Goal: Information Seeking & Learning: Learn about a topic

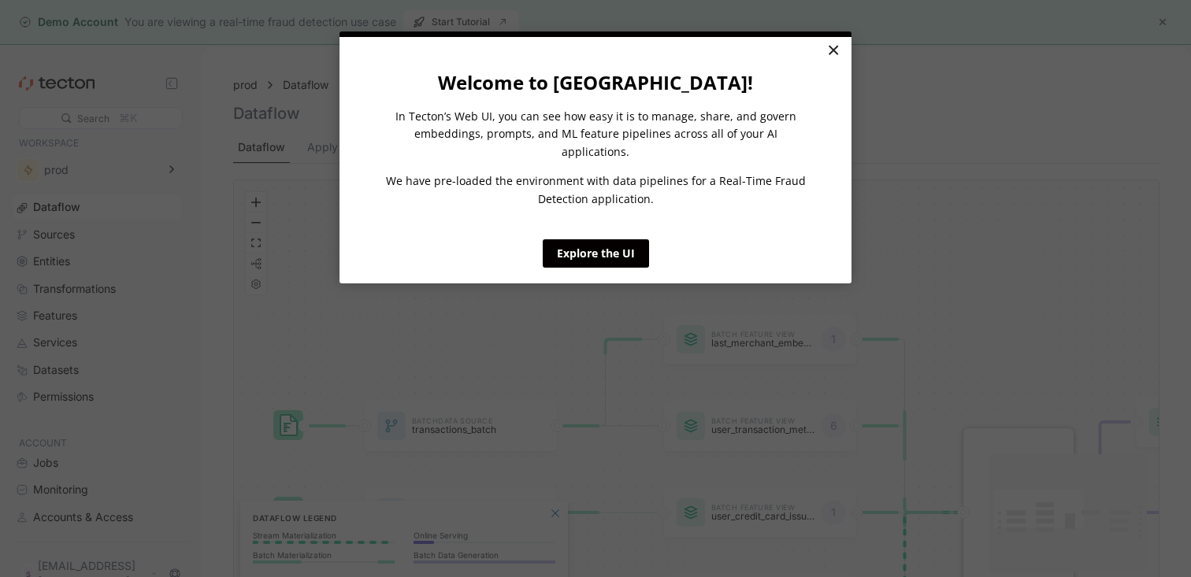
click at [836, 57] on link "×" at bounding box center [833, 51] width 28 height 28
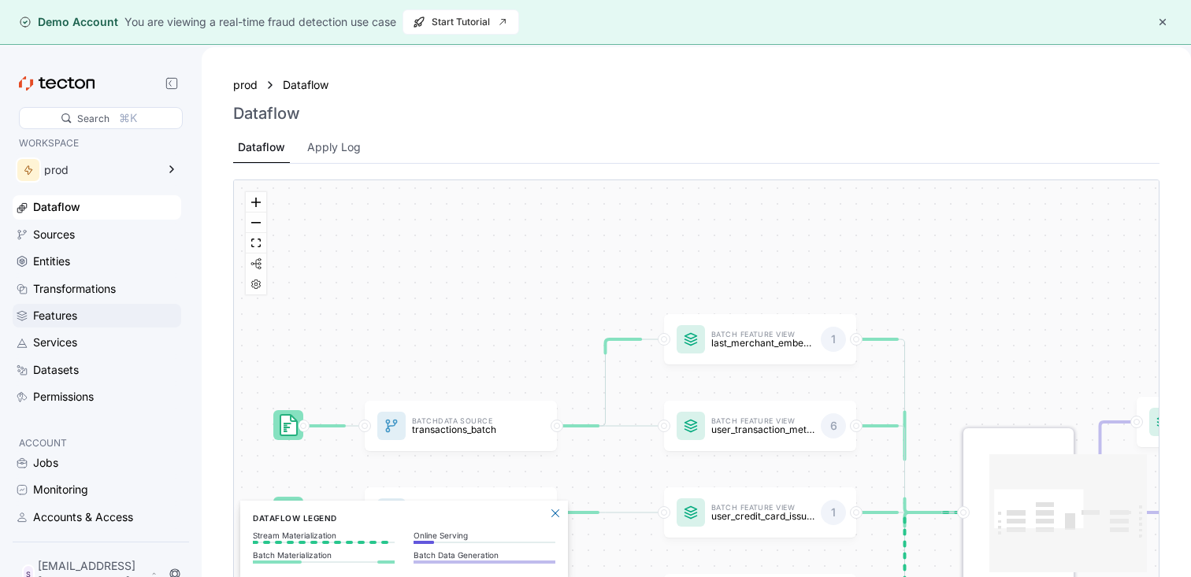
click at [64, 313] on div "Features" at bounding box center [55, 315] width 44 height 17
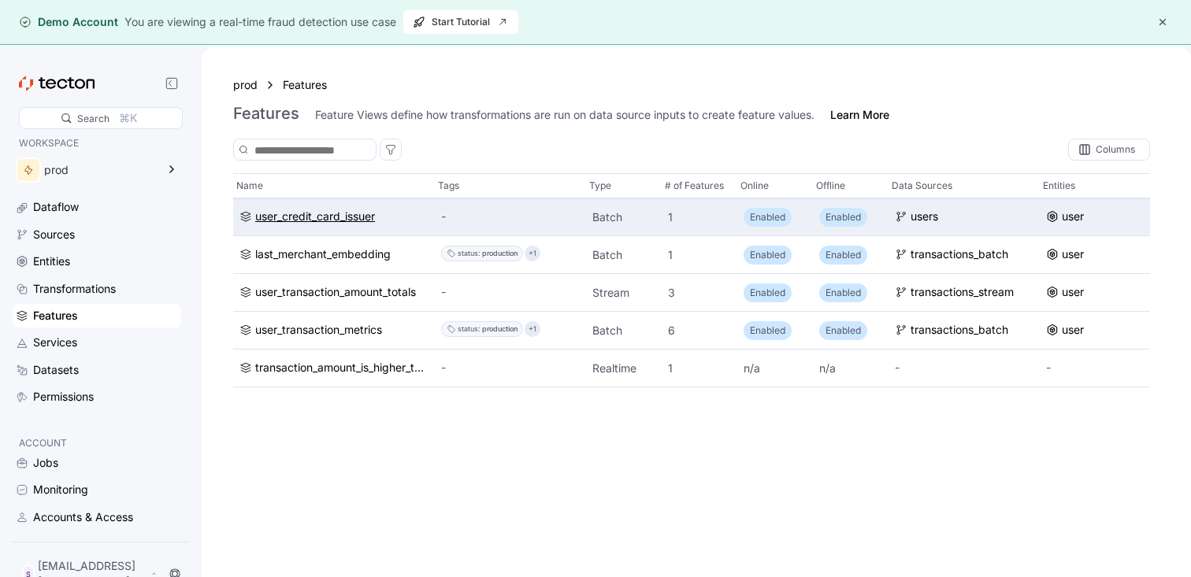
click at [330, 216] on div "user_credit_card_issuer" at bounding box center [315, 217] width 120 height 17
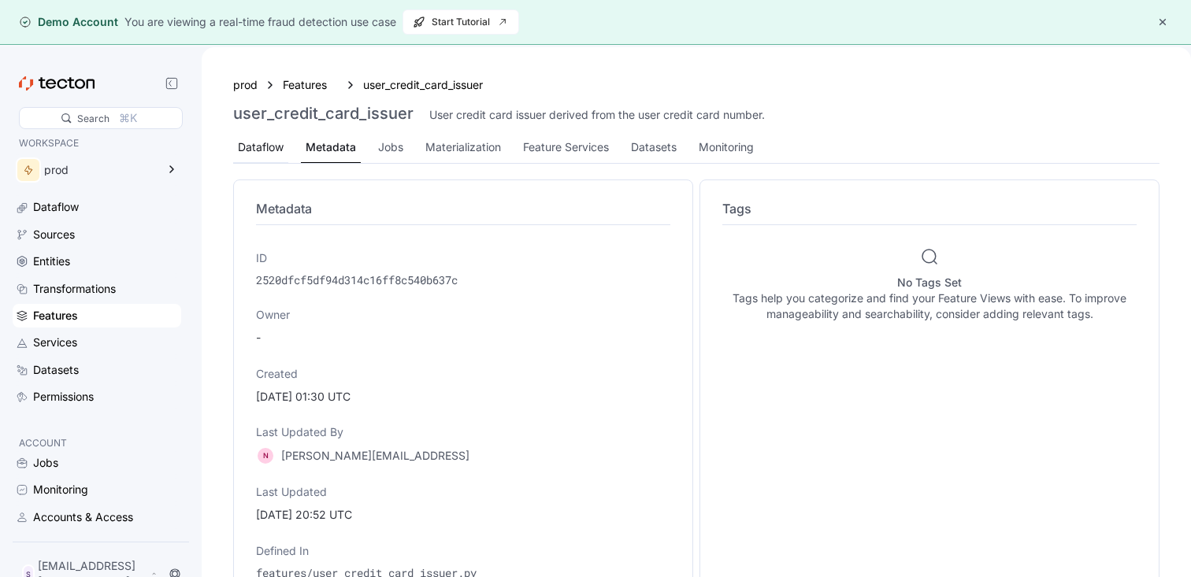
click at [277, 146] on div "Dataflow" at bounding box center [261, 147] width 46 height 17
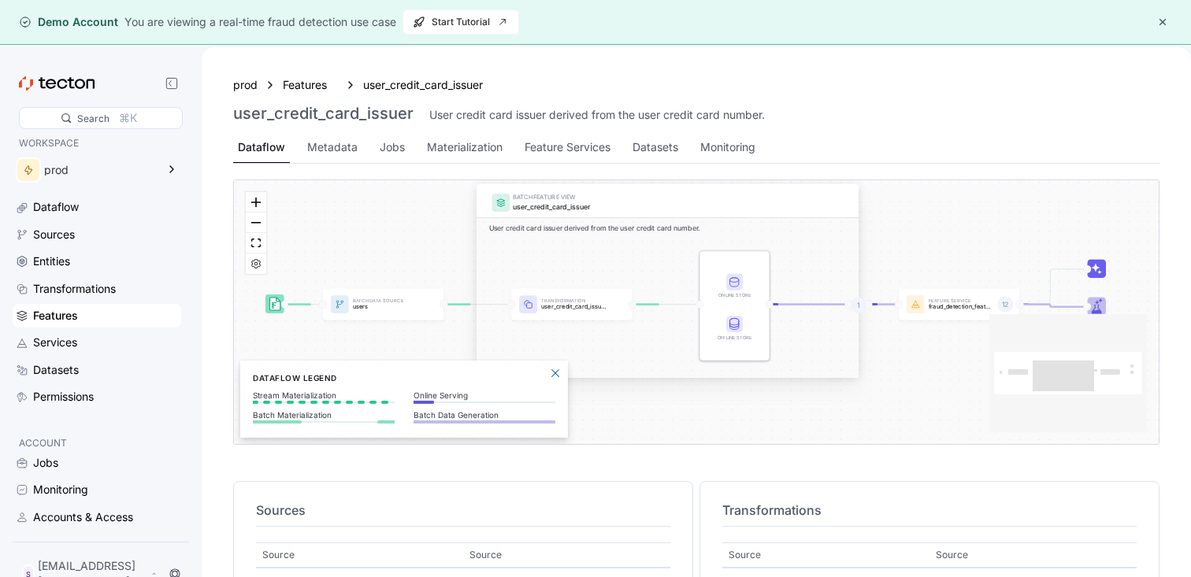
drag, startPoint x: 699, startPoint y: 420, endPoint x: 644, endPoint y: 422, distance: 54.4
click at [644, 422] on div "BATCH FEATURE VIEW user_credit_card_issuer User credit card issuer derived from…" at bounding box center [667, 331] width 382 height 195
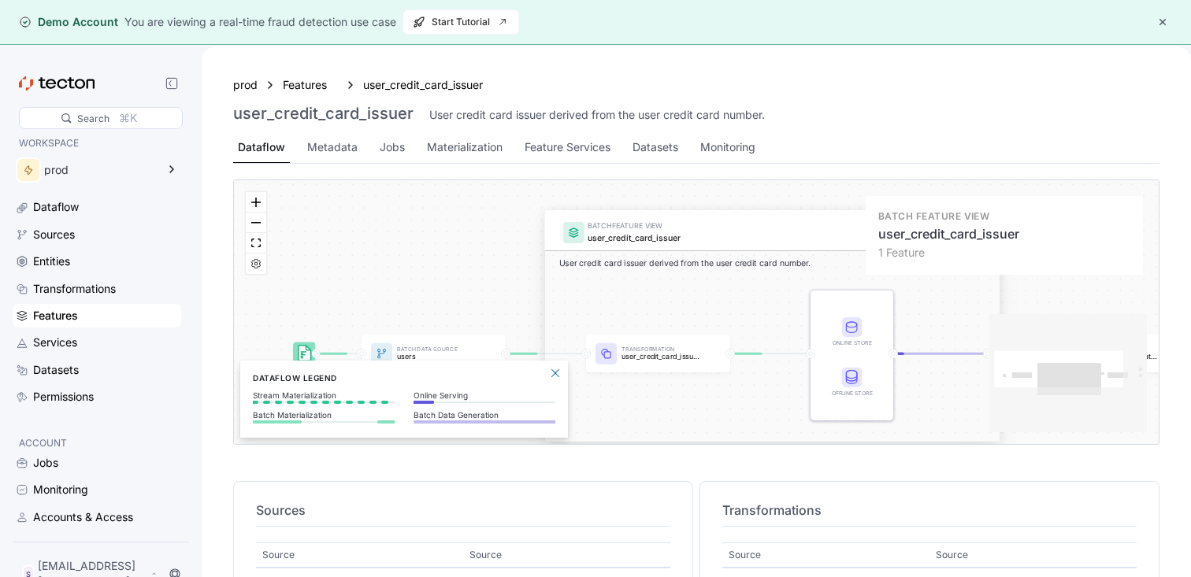
click at [721, 232] on div "user_credit_card_issuer" at bounding box center [786, 238] width 398 height 13
click at [424, 285] on div "BATCH FEATURE VIEW user_credit_card_issuer User credit card issuer derived from…" at bounding box center [696, 312] width 925 height 264
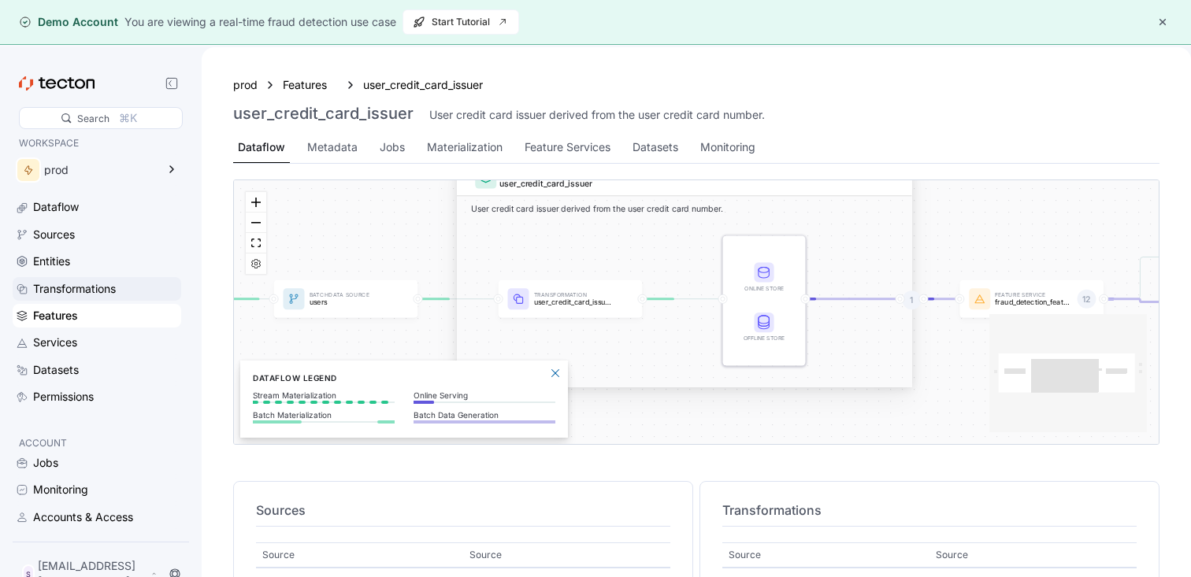
click at [68, 282] on div "Transformations" at bounding box center [74, 288] width 83 height 17
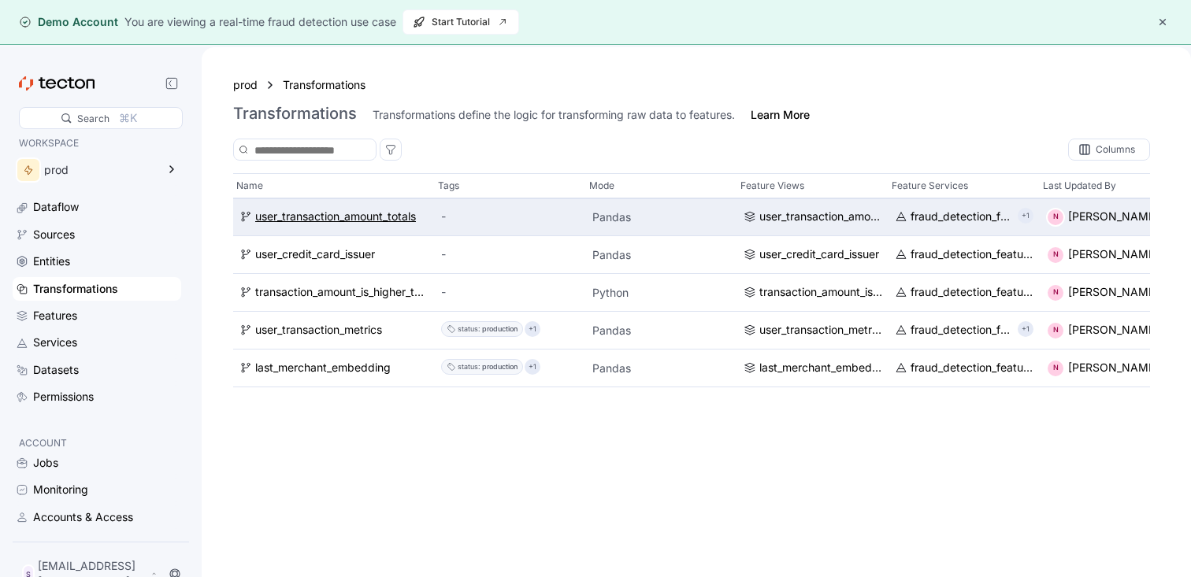
click at [352, 222] on div "user_transaction_amount_totals" at bounding box center [335, 217] width 161 height 17
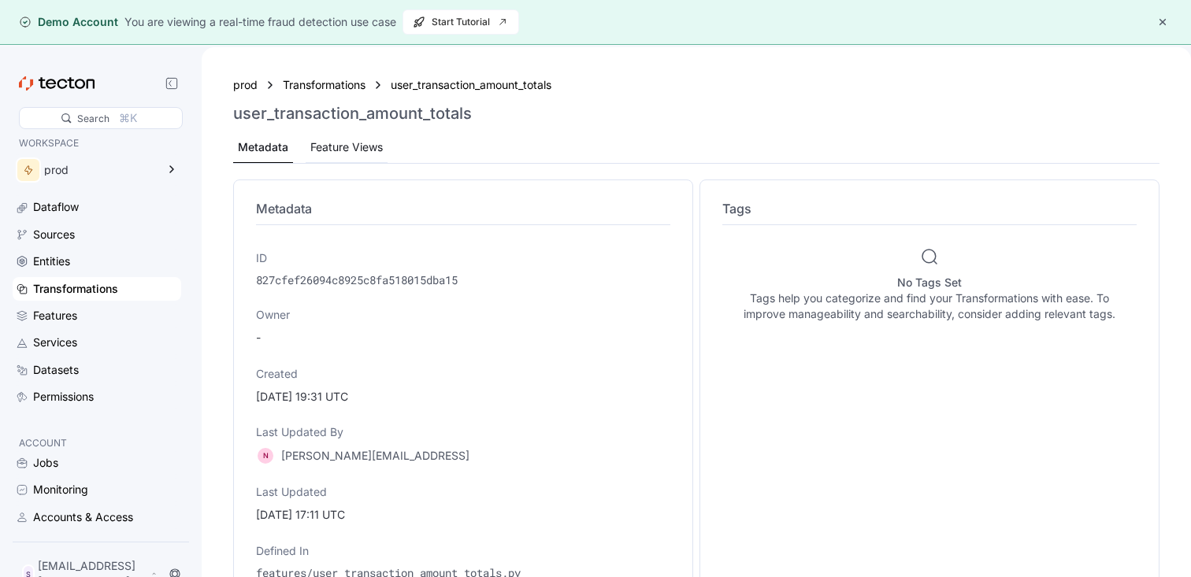
click at [347, 135] on div "Feature Views" at bounding box center [347, 147] width 82 height 31
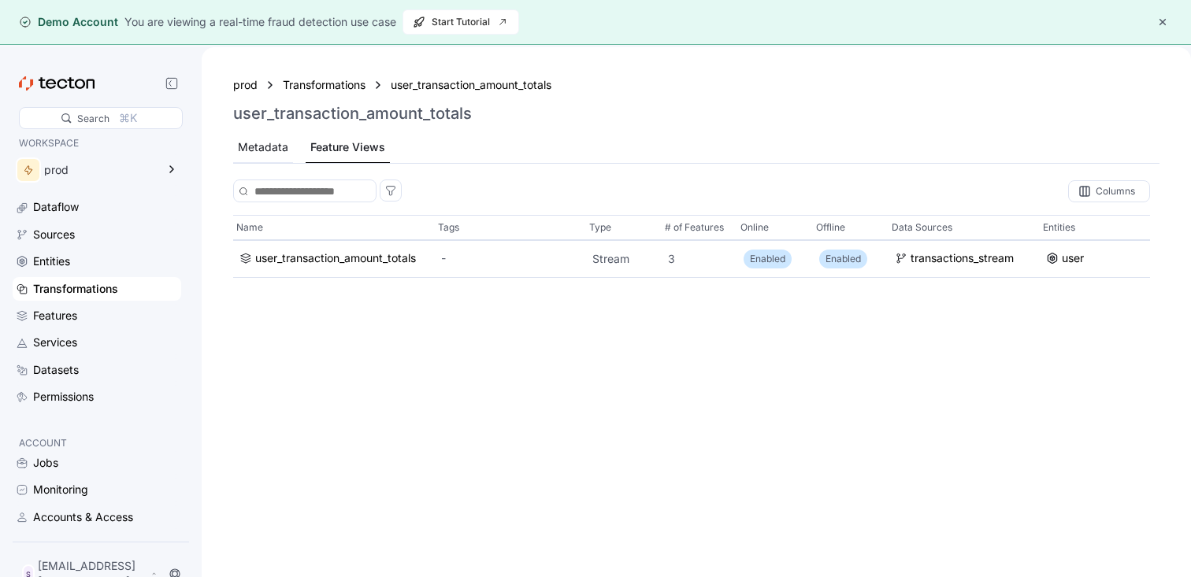
click at [252, 160] on div "Metadata" at bounding box center [263, 147] width 60 height 31
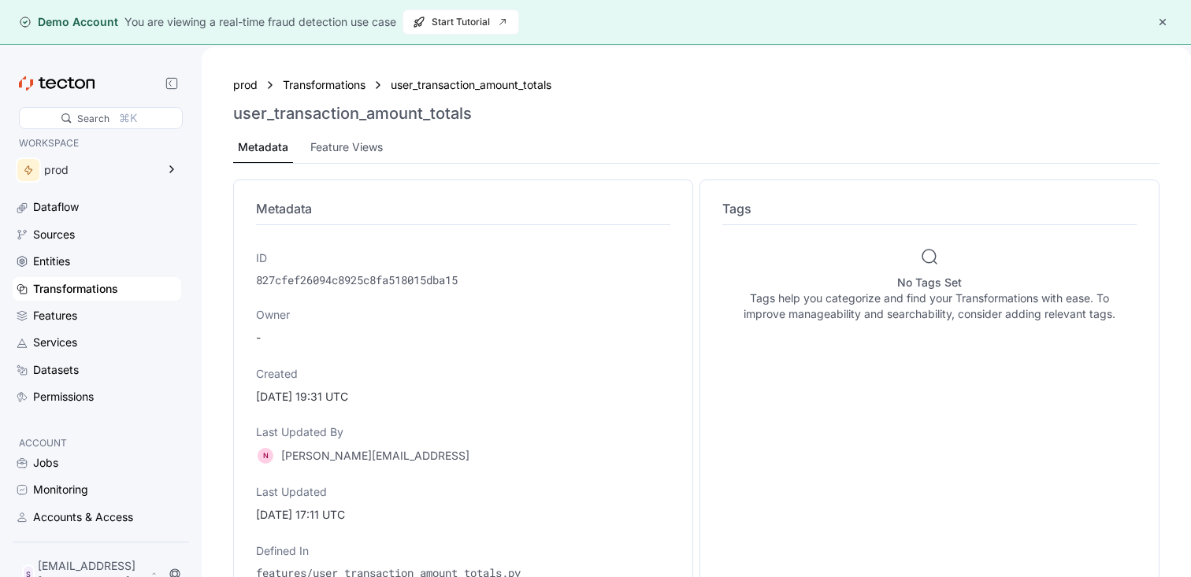
click at [93, 283] on div "Transformations" at bounding box center [75, 288] width 85 height 17
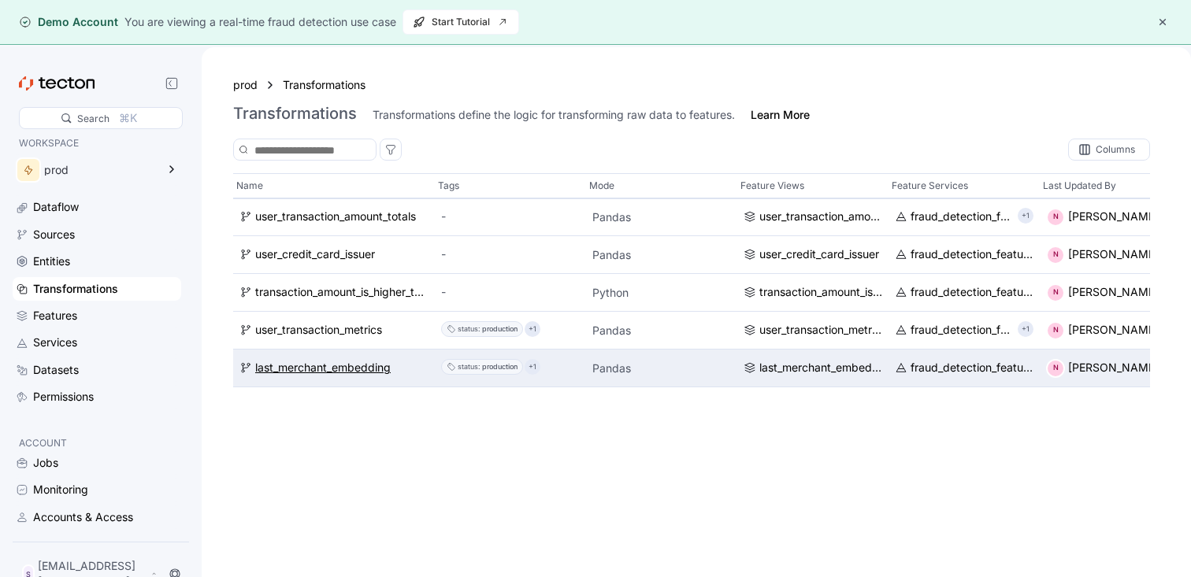
click at [354, 362] on div "last_merchant_embedding" at bounding box center [322, 368] width 135 height 17
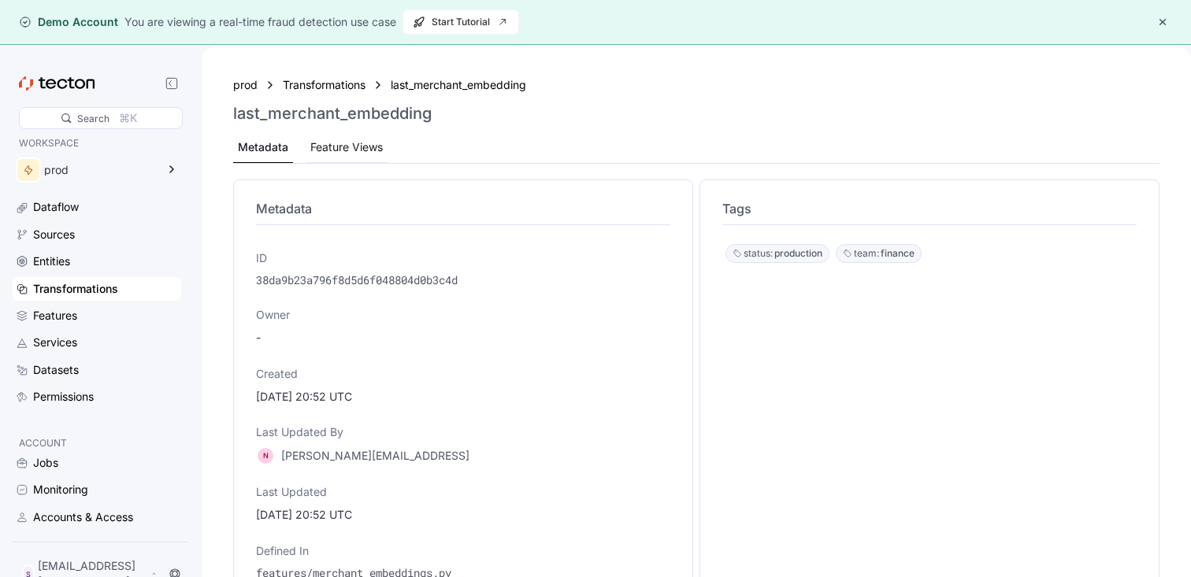
click at [379, 153] on div "Feature Views" at bounding box center [346, 147] width 72 height 17
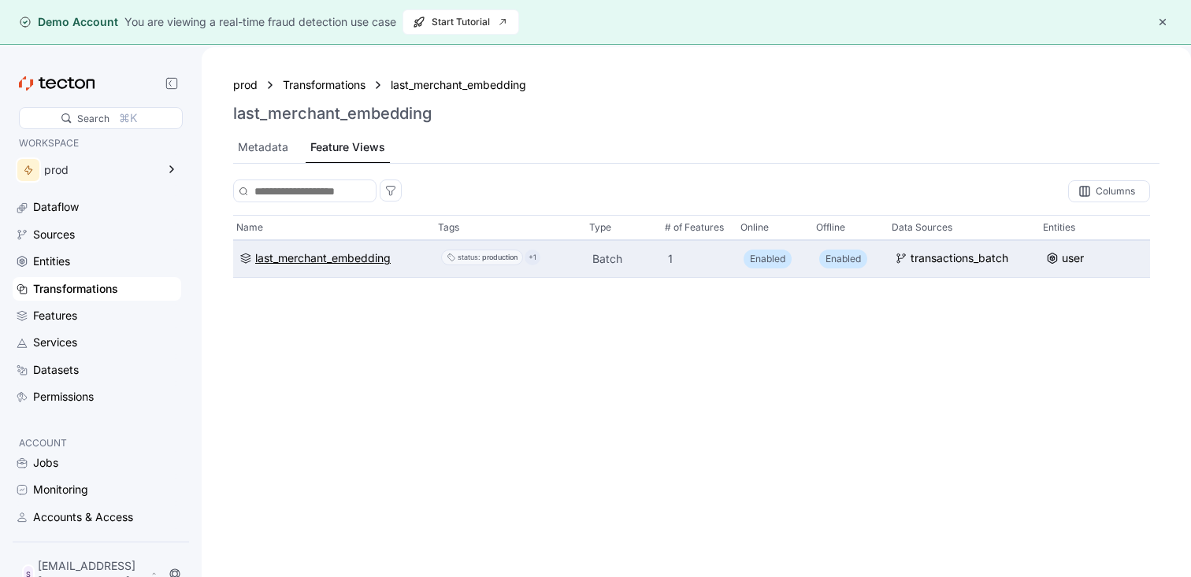
click at [351, 261] on div "last_merchant_embedding" at bounding box center [322, 258] width 135 height 17
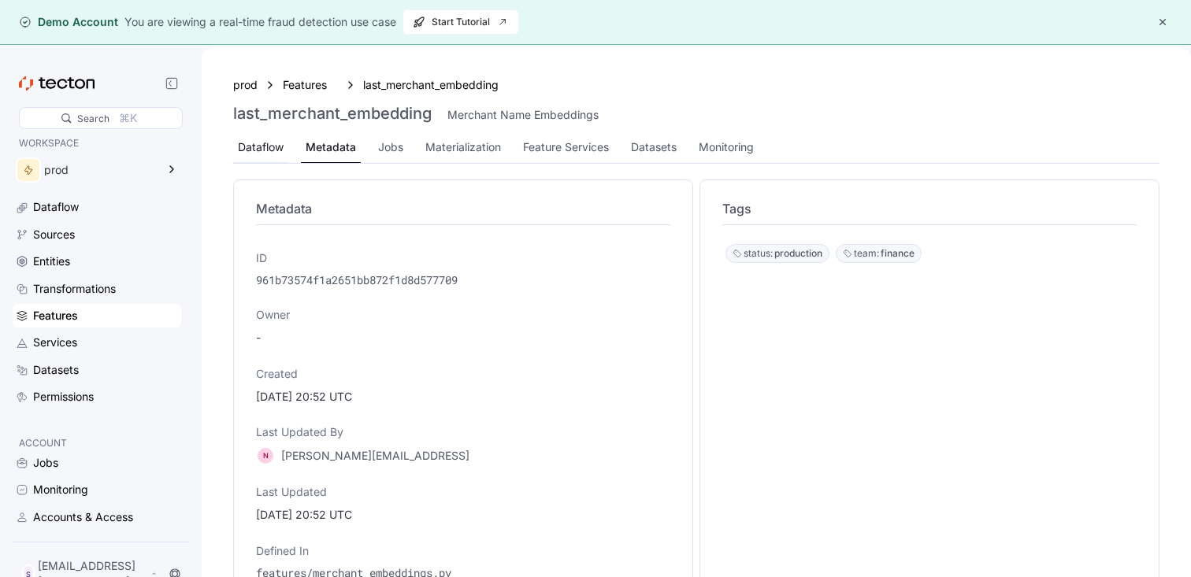
click at [248, 148] on div "Dataflow" at bounding box center [261, 147] width 46 height 17
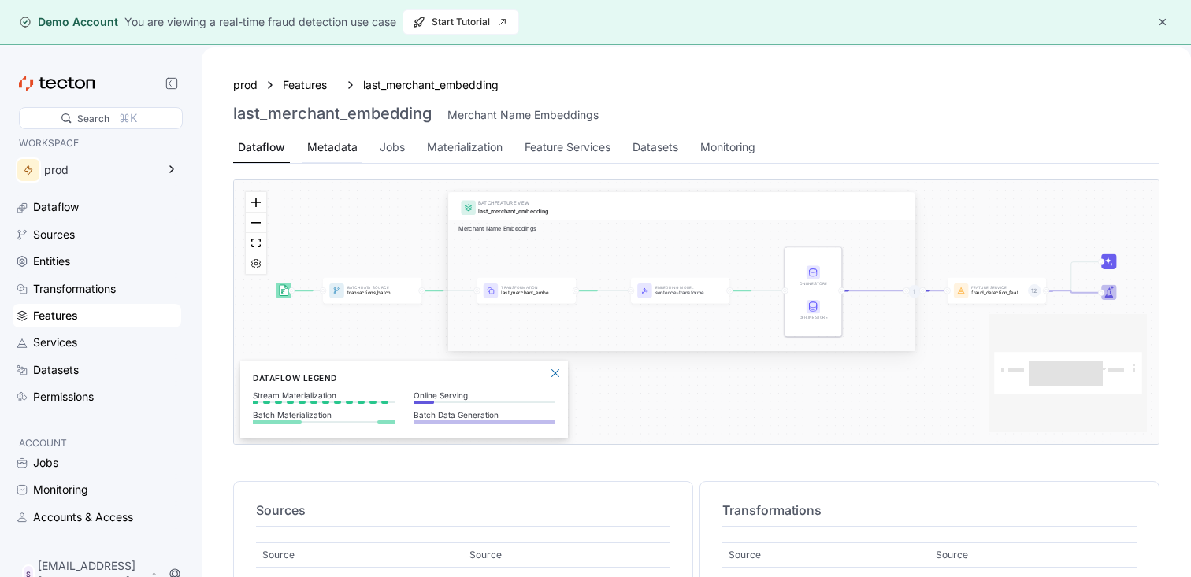
click at [318, 156] on div "Metadata" at bounding box center [332, 147] width 60 height 31
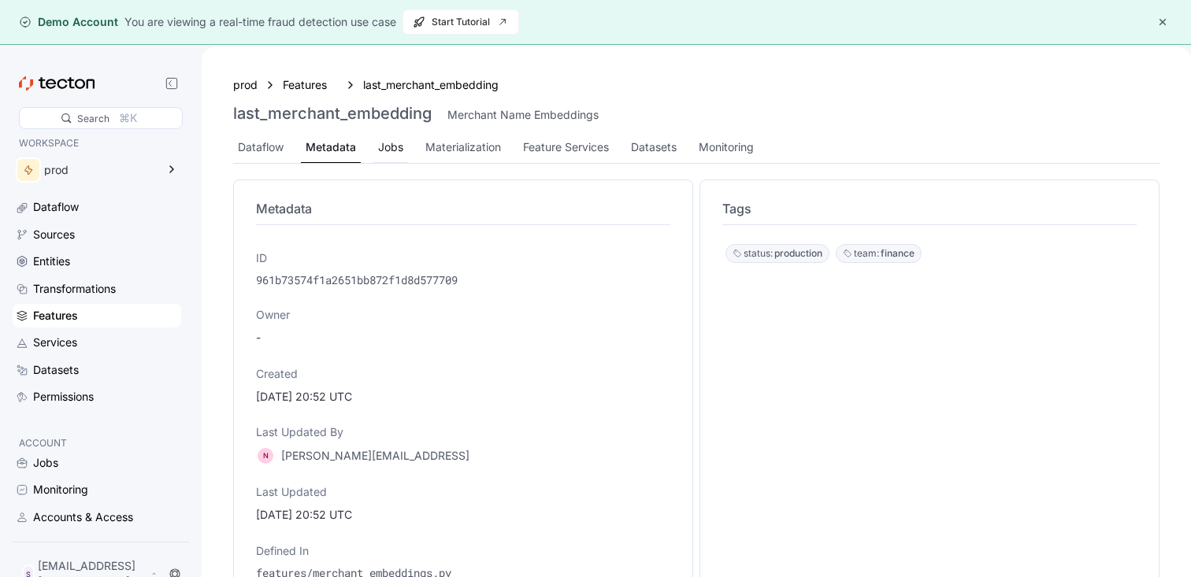
click at [398, 154] on div "Jobs" at bounding box center [390, 147] width 25 height 17
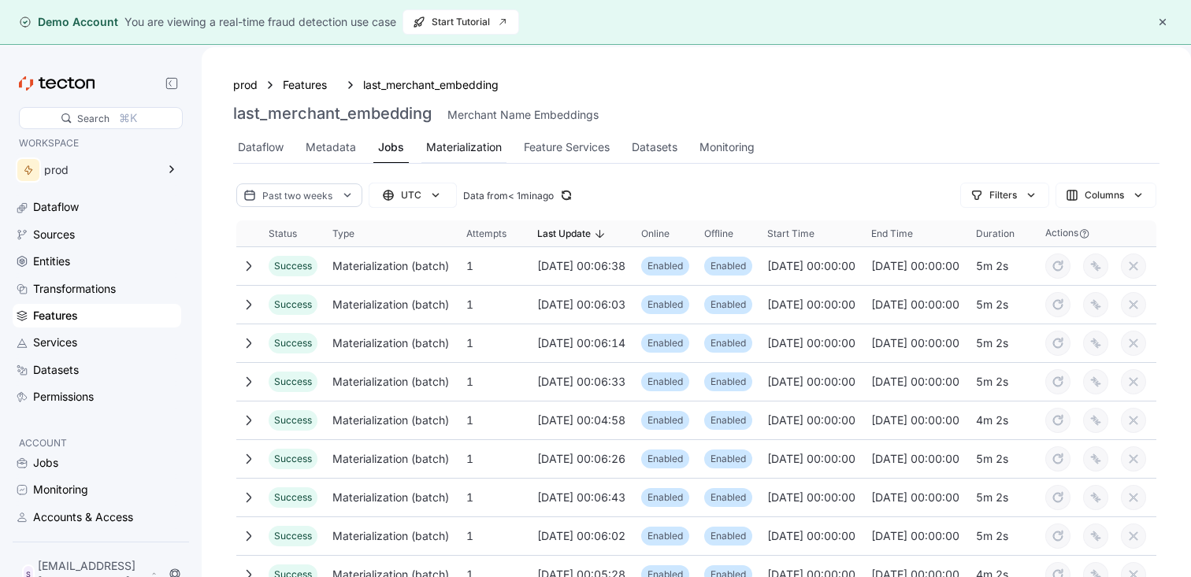
click at [454, 147] on div "Materialization" at bounding box center [464, 147] width 76 height 17
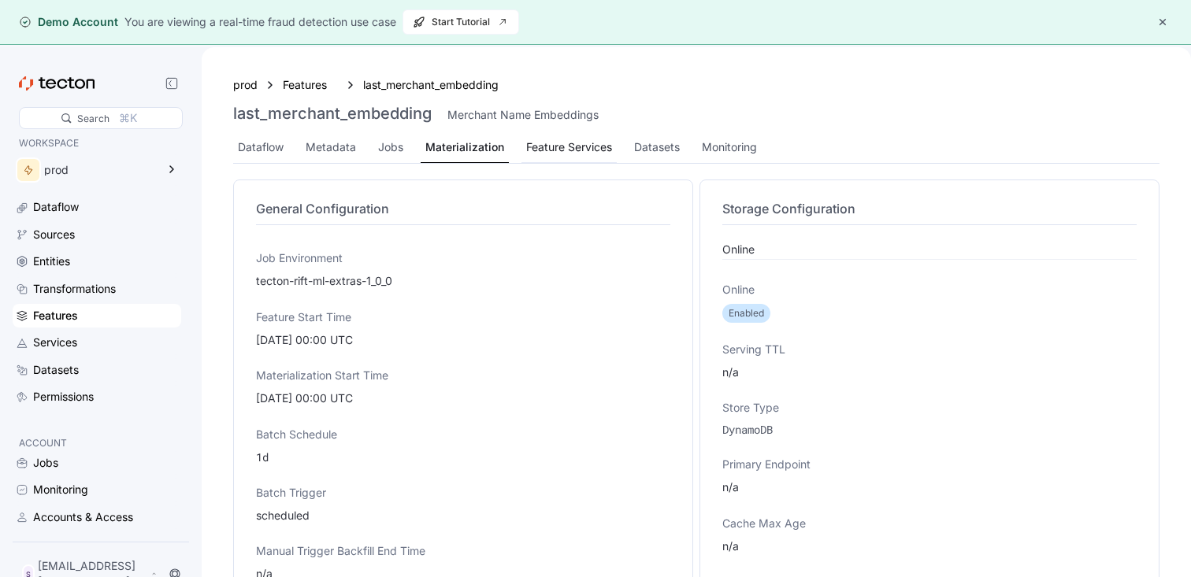
click at [545, 146] on div "Feature Services" at bounding box center [569, 147] width 86 height 17
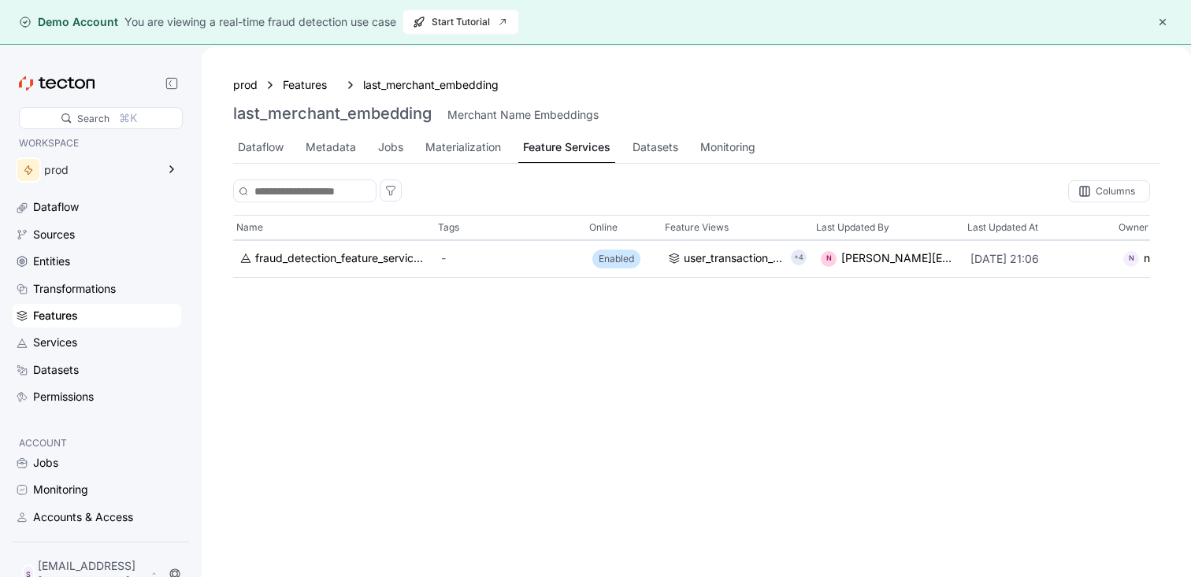
click at [625, 151] on div "Dataflow Metadata Jobs Materialization Feature Services Datasets Monitoring" at bounding box center [696, 148] width 926 height 32
click at [659, 146] on div "Datasets" at bounding box center [655, 147] width 46 height 17
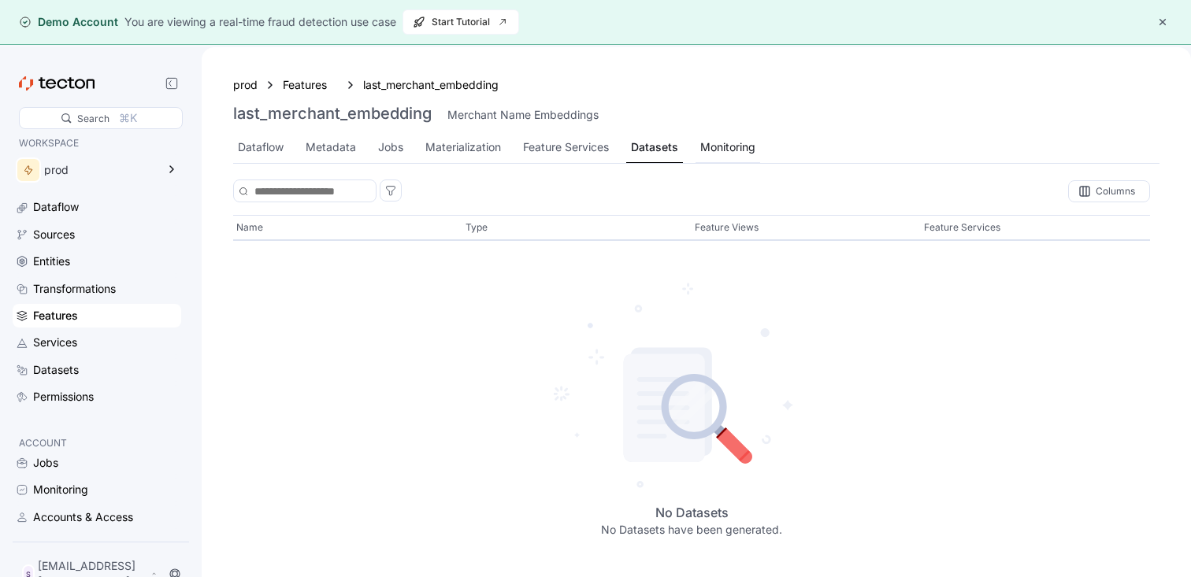
click at [718, 149] on div "Monitoring" at bounding box center [727, 147] width 55 height 17
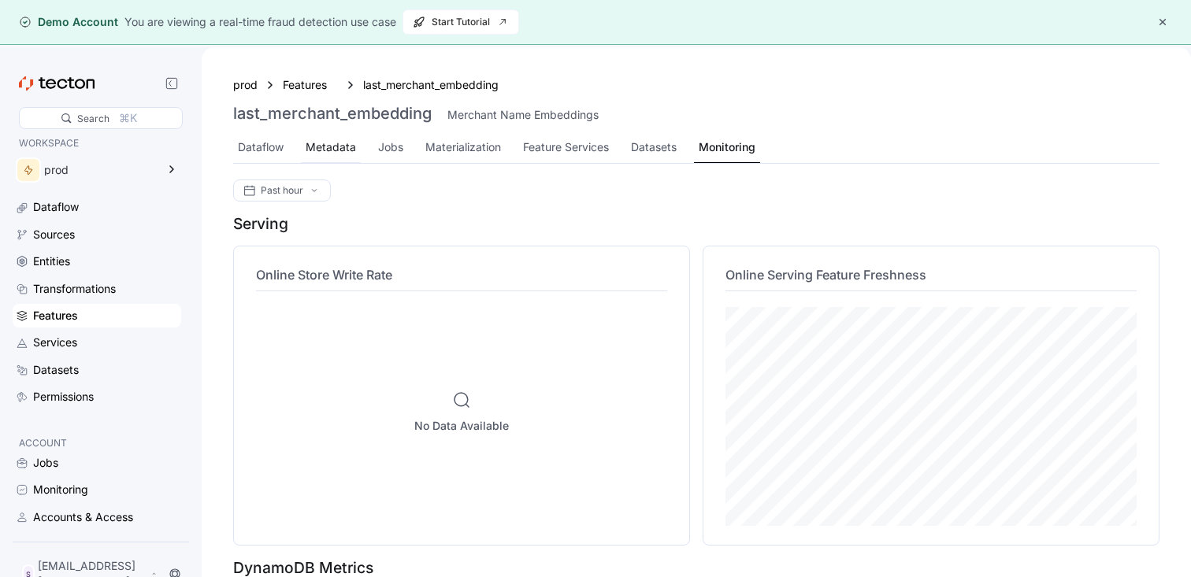
click at [328, 149] on div "Metadata" at bounding box center [331, 147] width 50 height 17
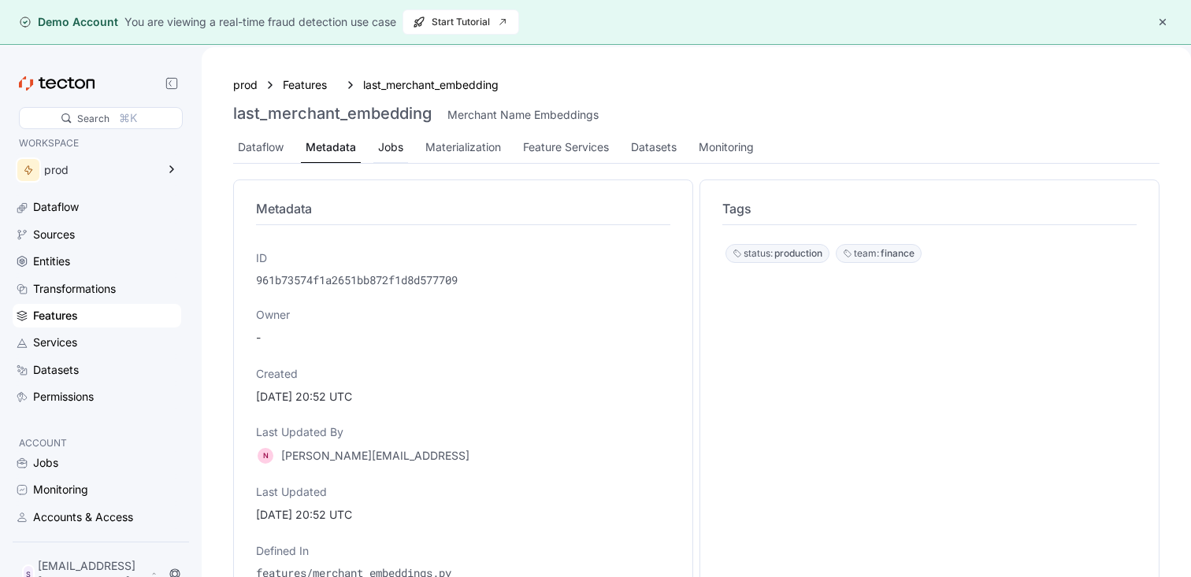
click at [380, 147] on div "Jobs" at bounding box center [390, 147] width 25 height 17
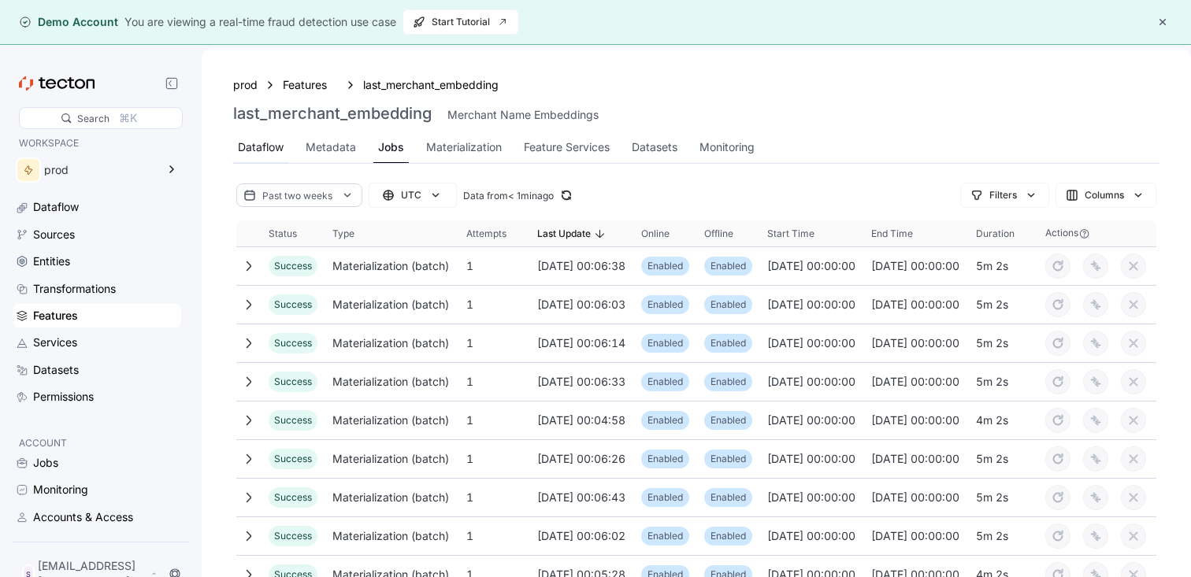
click at [262, 149] on div "Dataflow" at bounding box center [261, 147] width 46 height 17
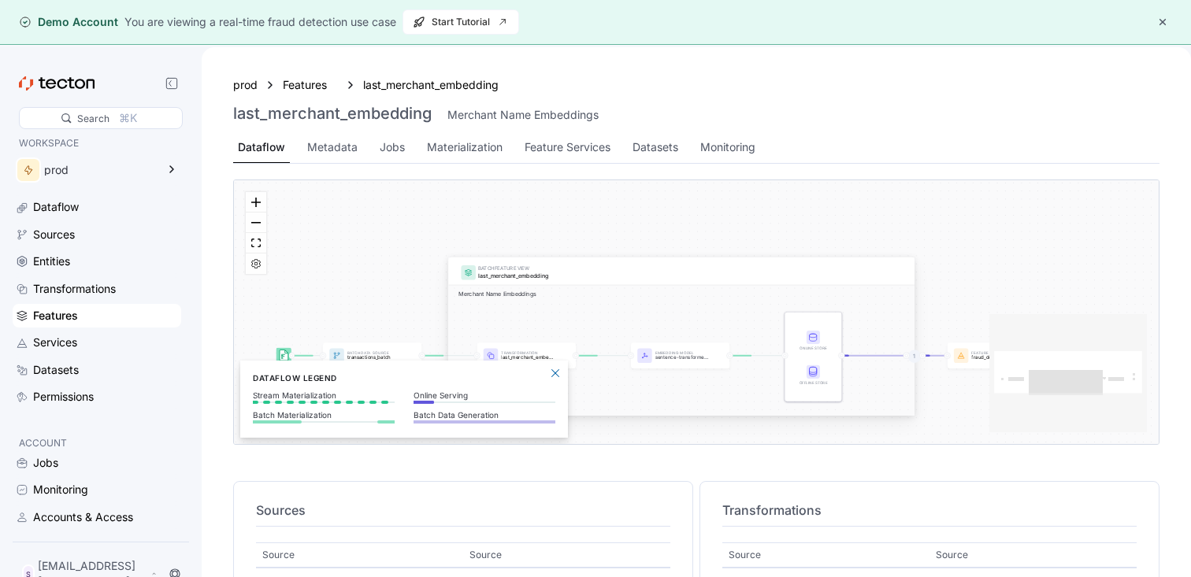
click at [98, 307] on div "Features" at bounding box center [105, 315] width 145 height 17
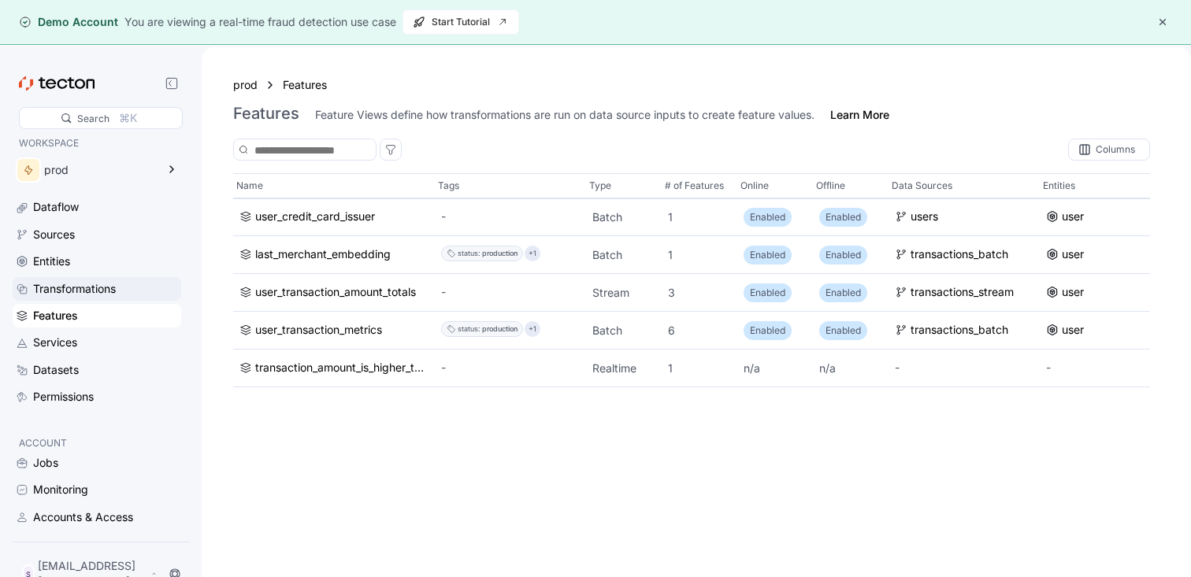
click at [98, 294] on div "Transformations" at bounding box center [74, 288] width 83 height 17
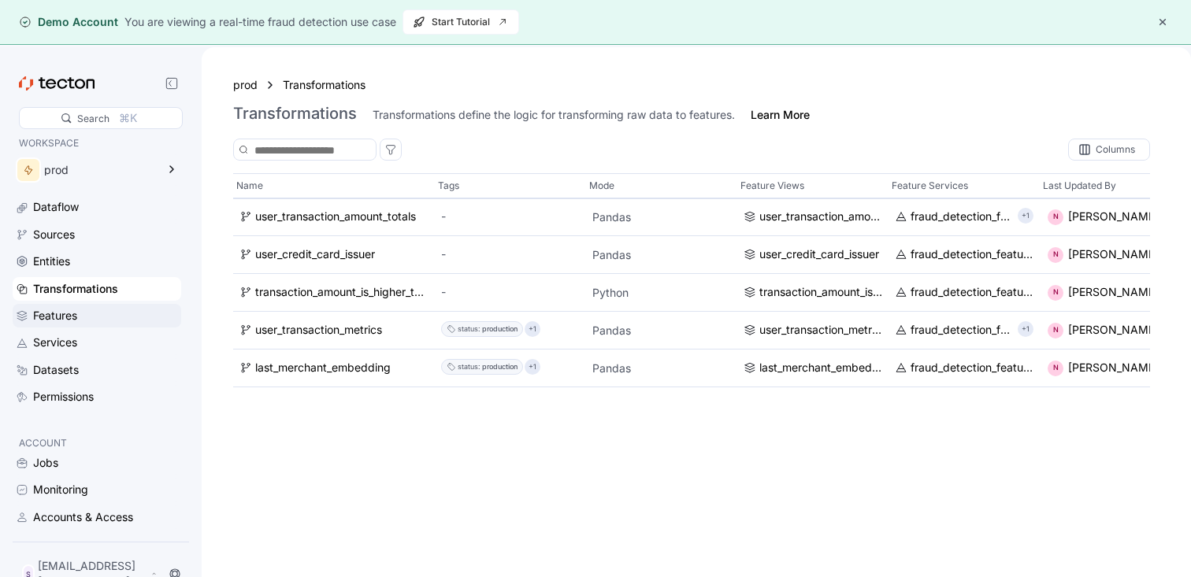
click at [89, 311] on div "Features" at bounding box center [105, 315] width 145 height 17
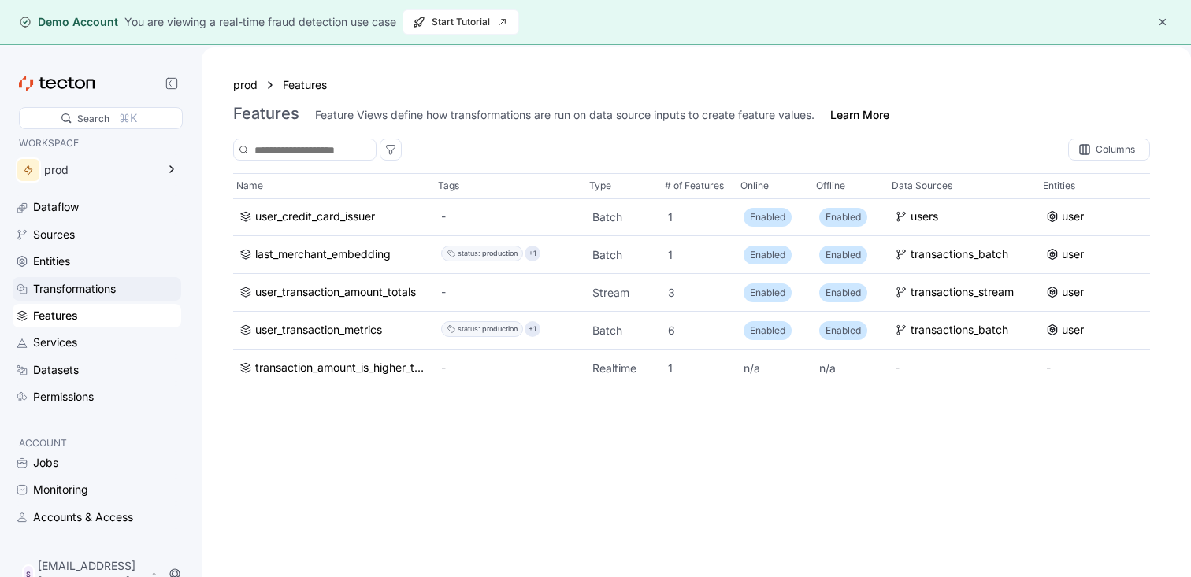
click at [126, 279] on div "Transformations" at bounding box center [97, 289] width 169 height 24
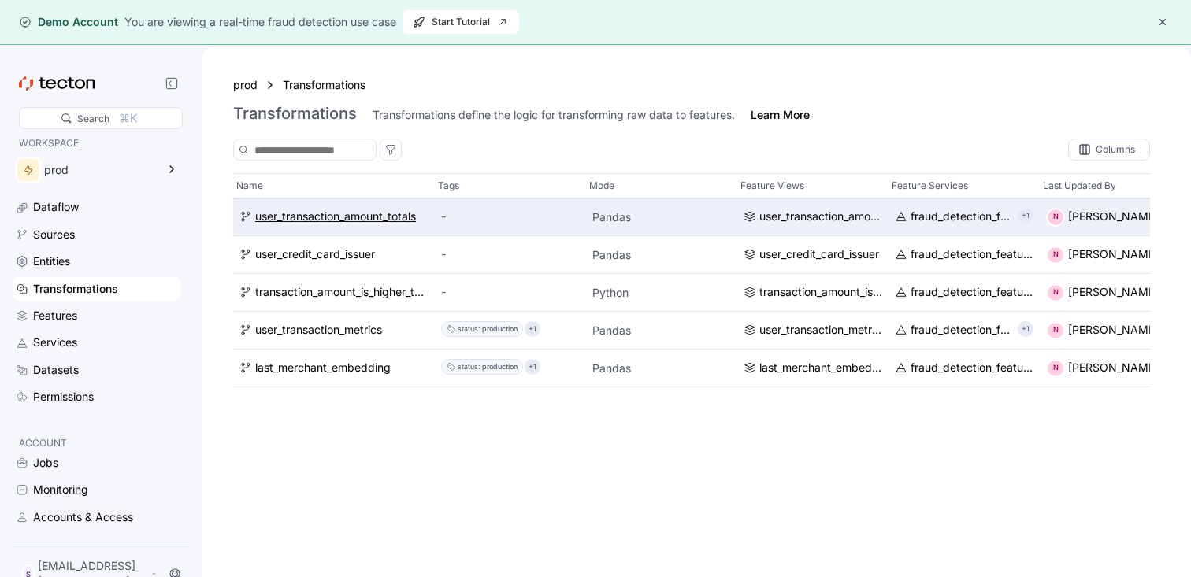
click at [362, 217] on div "user_transaction_amount_totals" at bounding box center [335, 217] width 161 height 17
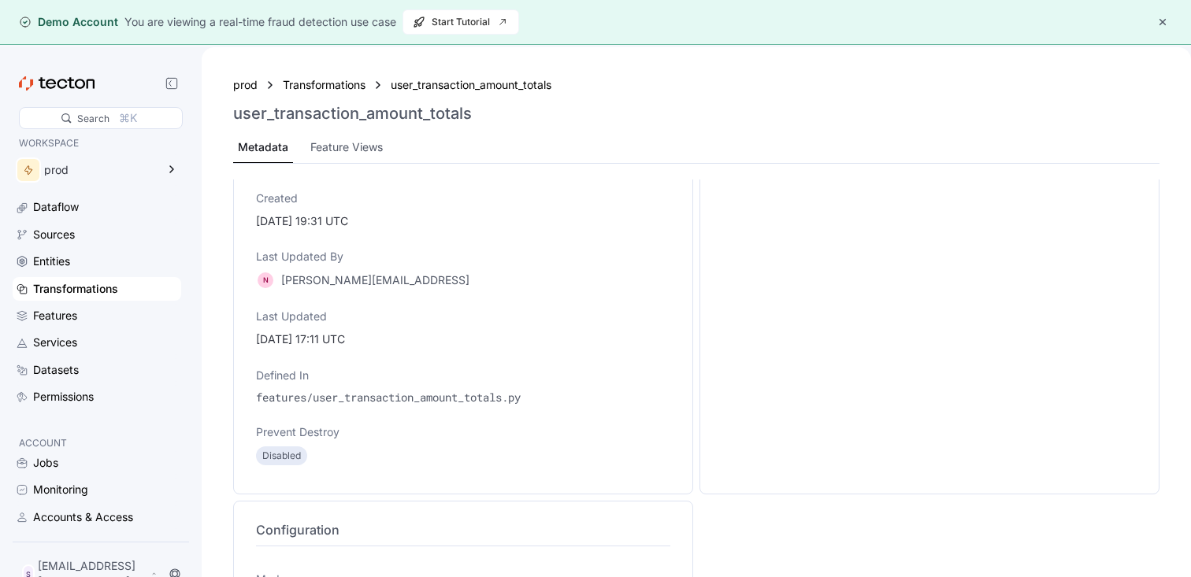
scroll to position [270, 0]
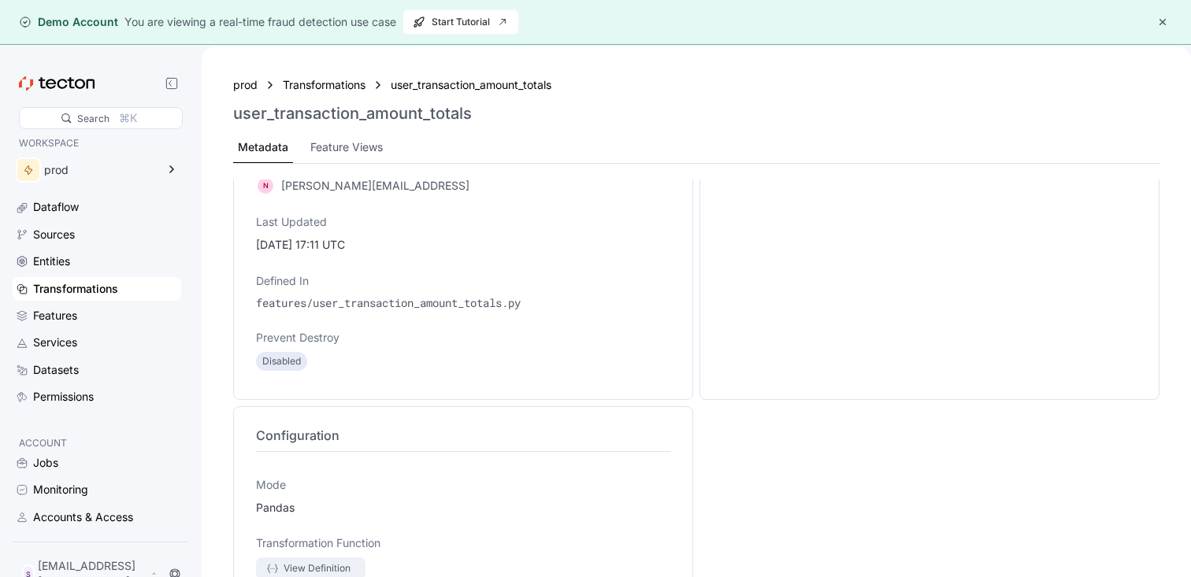
click at [311, 563] on div "View Definition" at bounding box center [317, 568] width 67 height 15
click at [347, 82] on div "Transformations" at bounding box center [324, 84] width 83 height 17
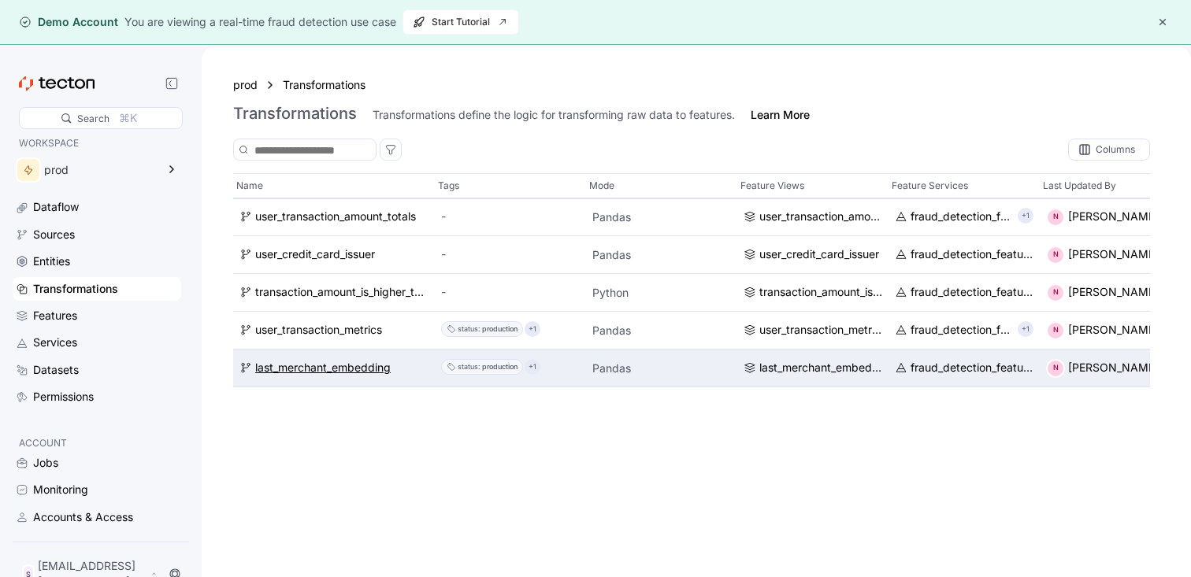
click at [320, 372] on div "last_merchant_embedding" at bounding box center [322, 368] width 135 height 17
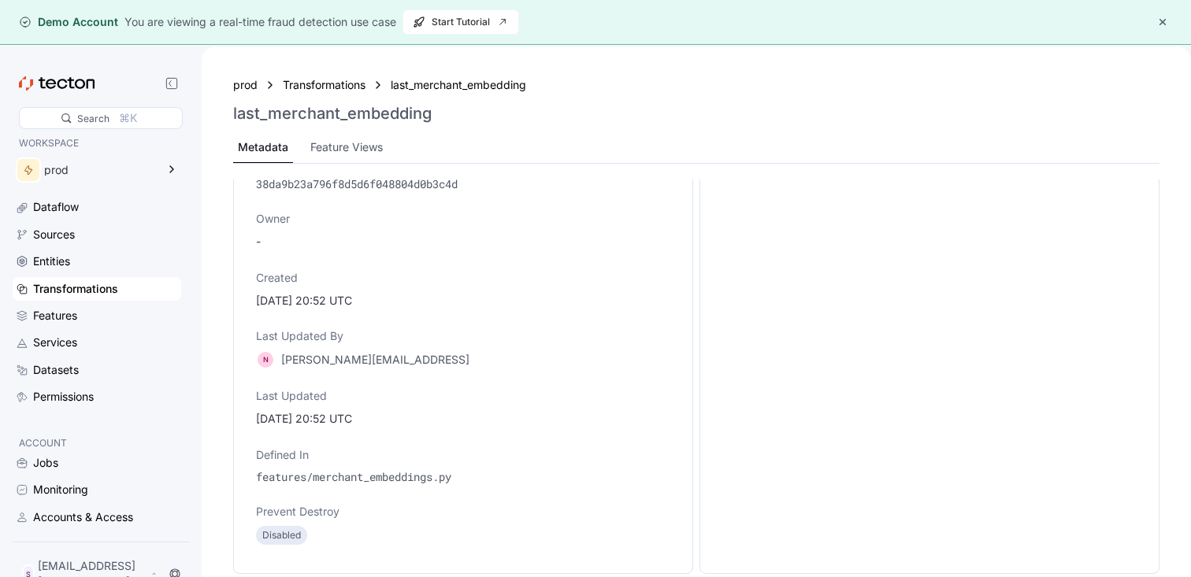
scroll to position [270, 0]
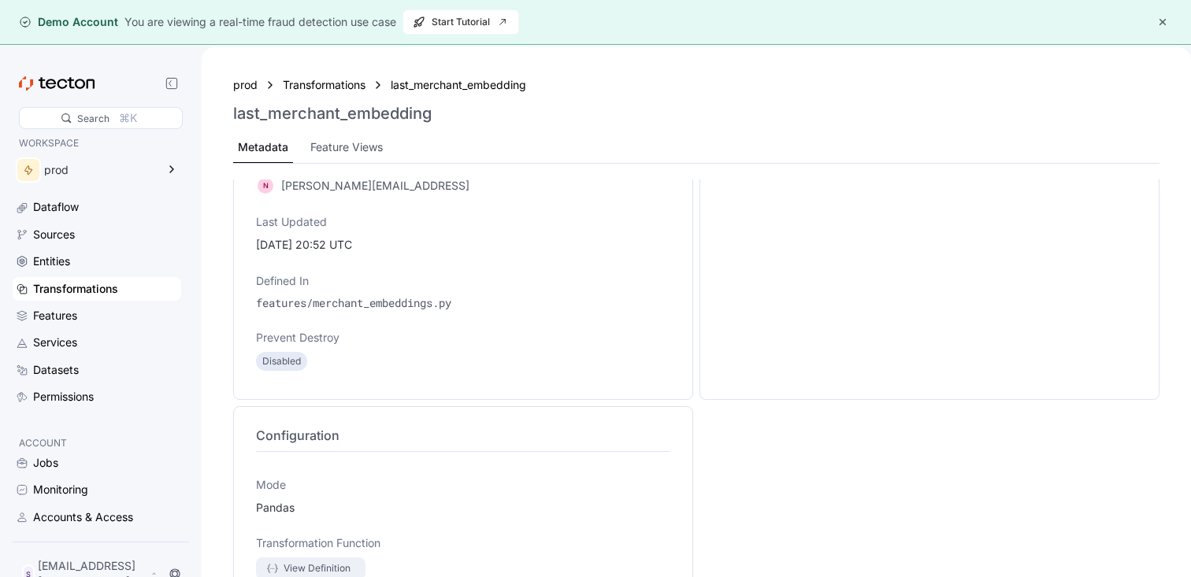
click at [323, 565] on div "View Definition" at bounding box center [317, 568] width 67 height 15
click at [84, 169] on div "prod" at bounding box center [100, 170] width 112 height 11
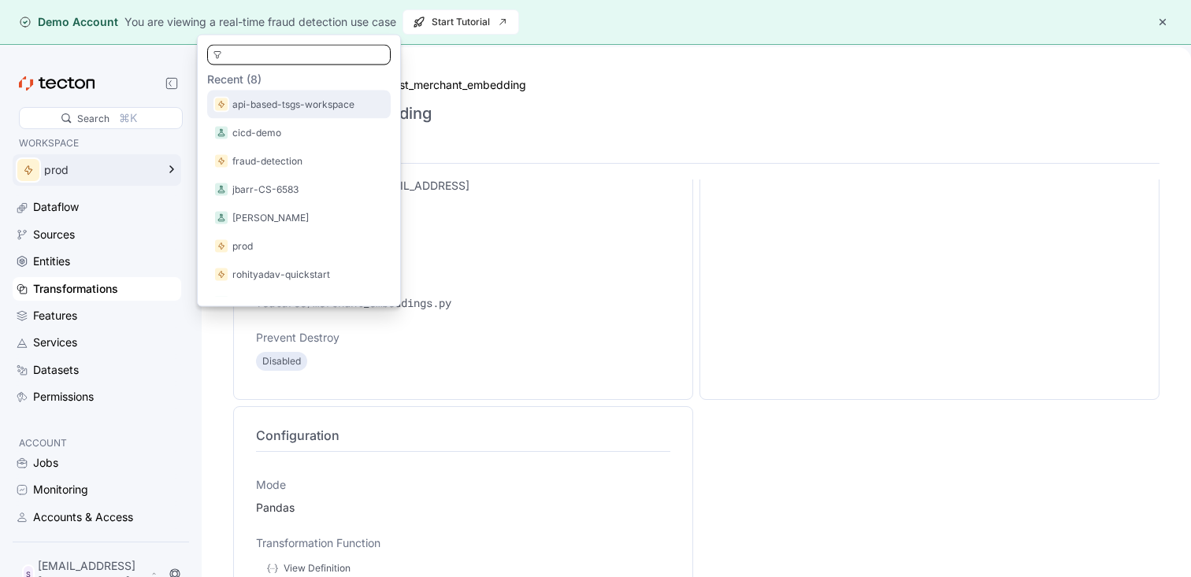
click at [284, 110] on p "api-based-tsgs-workspace" at bounding box center [293, 105] width 122 height 16
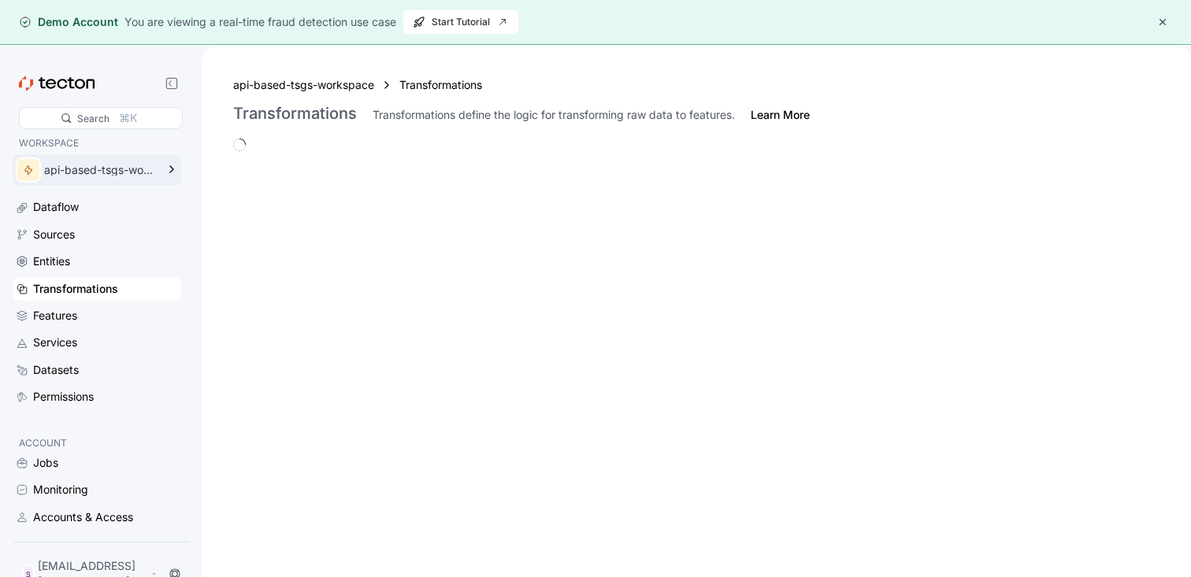
click at [131, 165] on div "api-based-tsgs-workspace" at bounding box center [100, 170] width 112 height 11
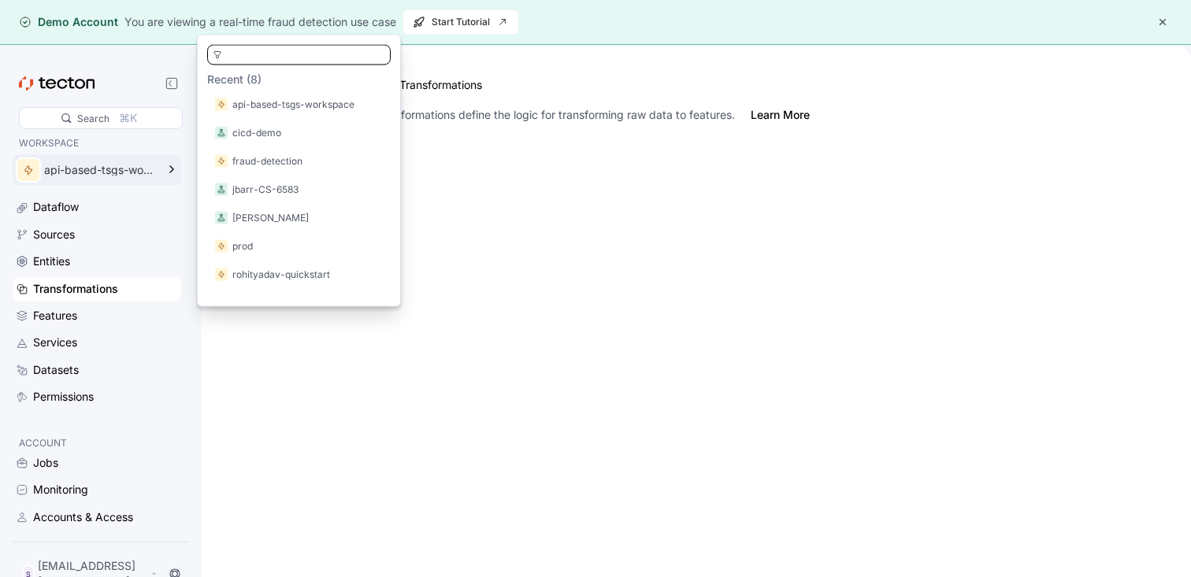
click at [568, 265] on div at bounding box center [696, 375] width 964 height 473
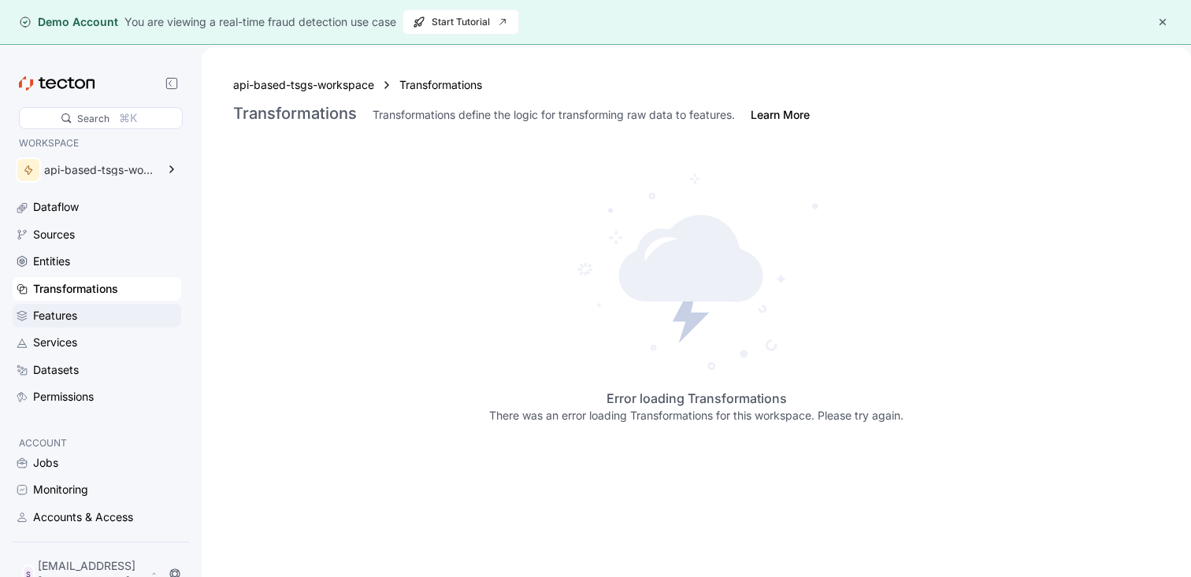
click at [70, 311] on div "Features" at bounding box center [55, 315] width 44 height 17
